Goal: Information Seeking & Learning: Get advice/opinions

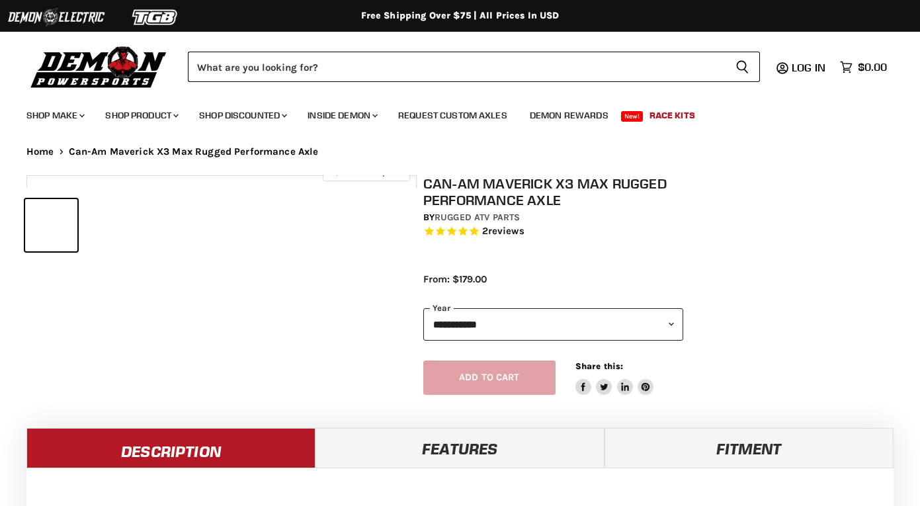
select select "******"
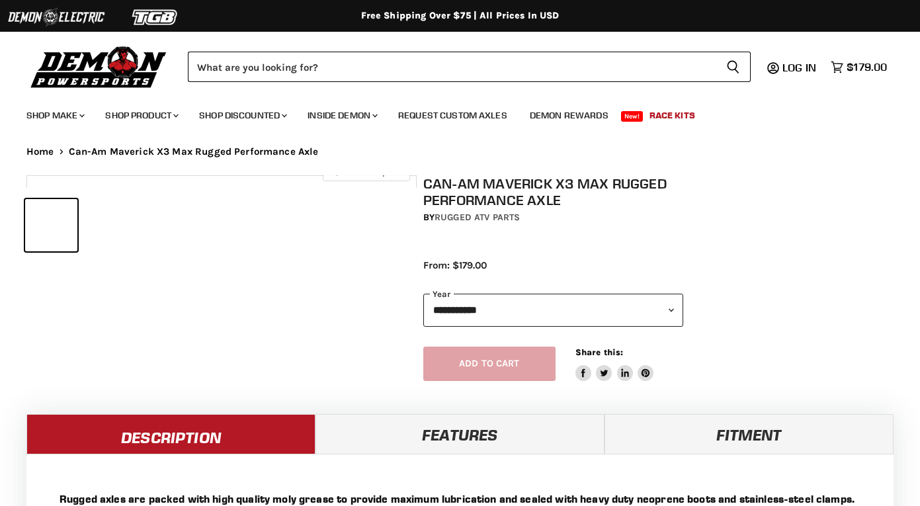
select select "******"
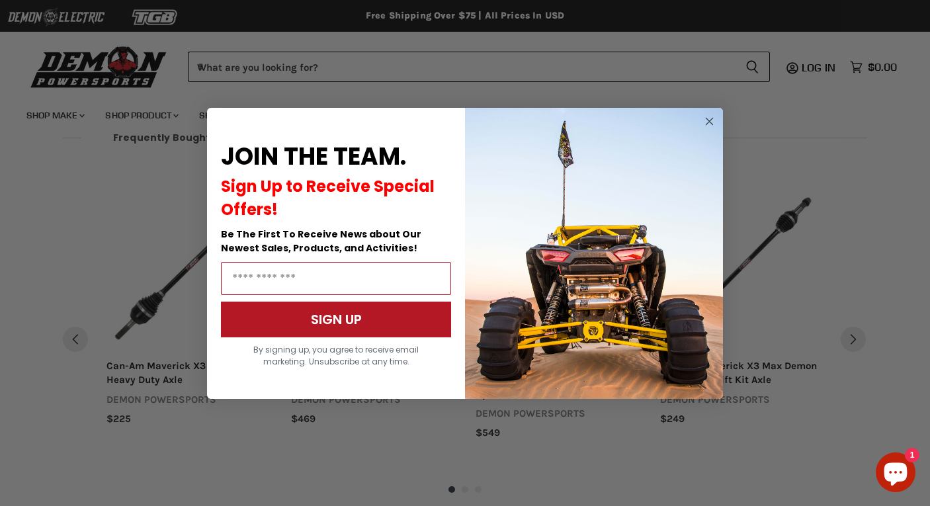
scroll to position [1329, 0]
